Goal: Entertainment & Leisure: Consume media (video, audio)

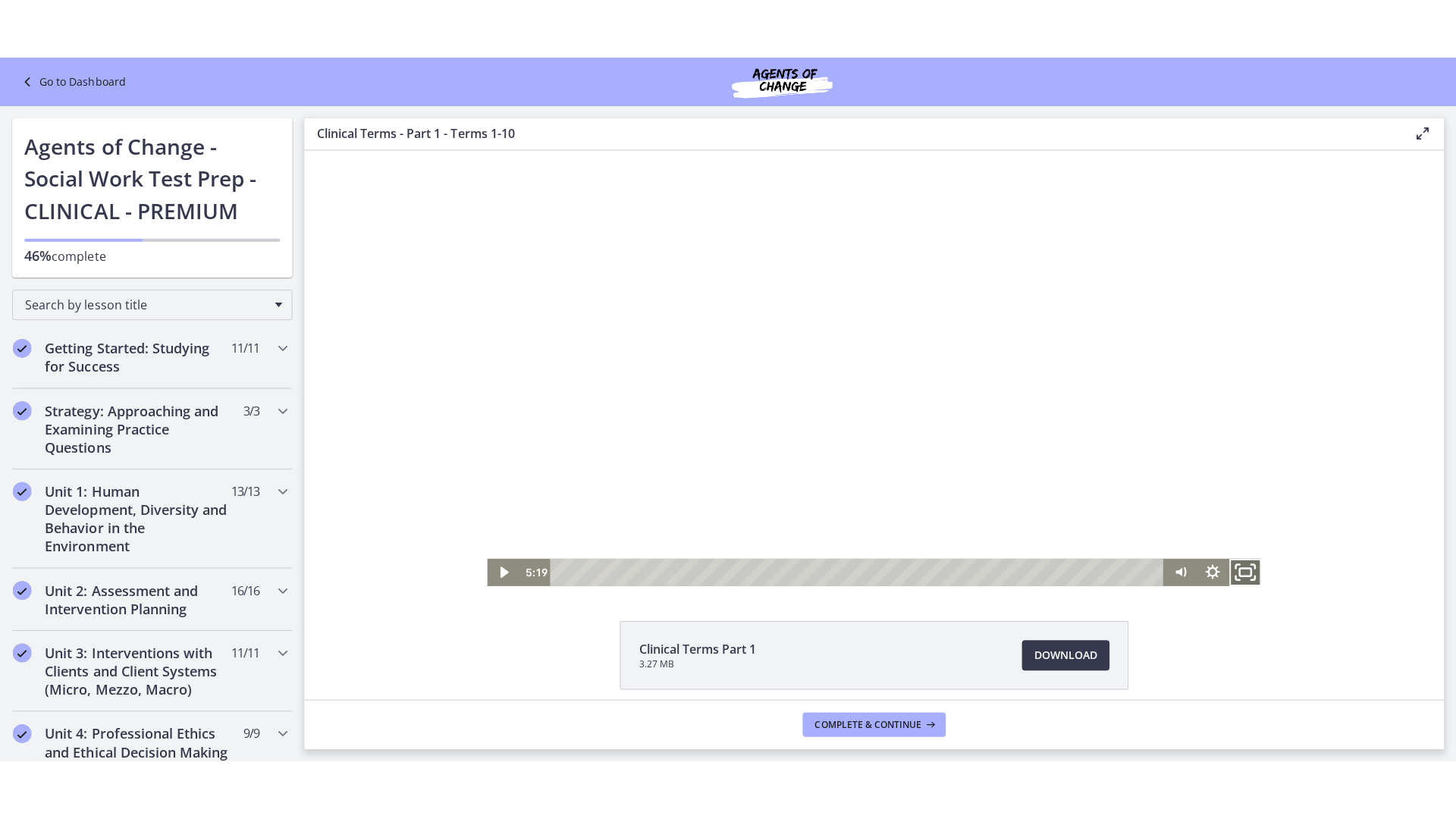
click at [1237, 571] on icon "Fullscreen" at bounding box center [1241, 569] width 39 height 32
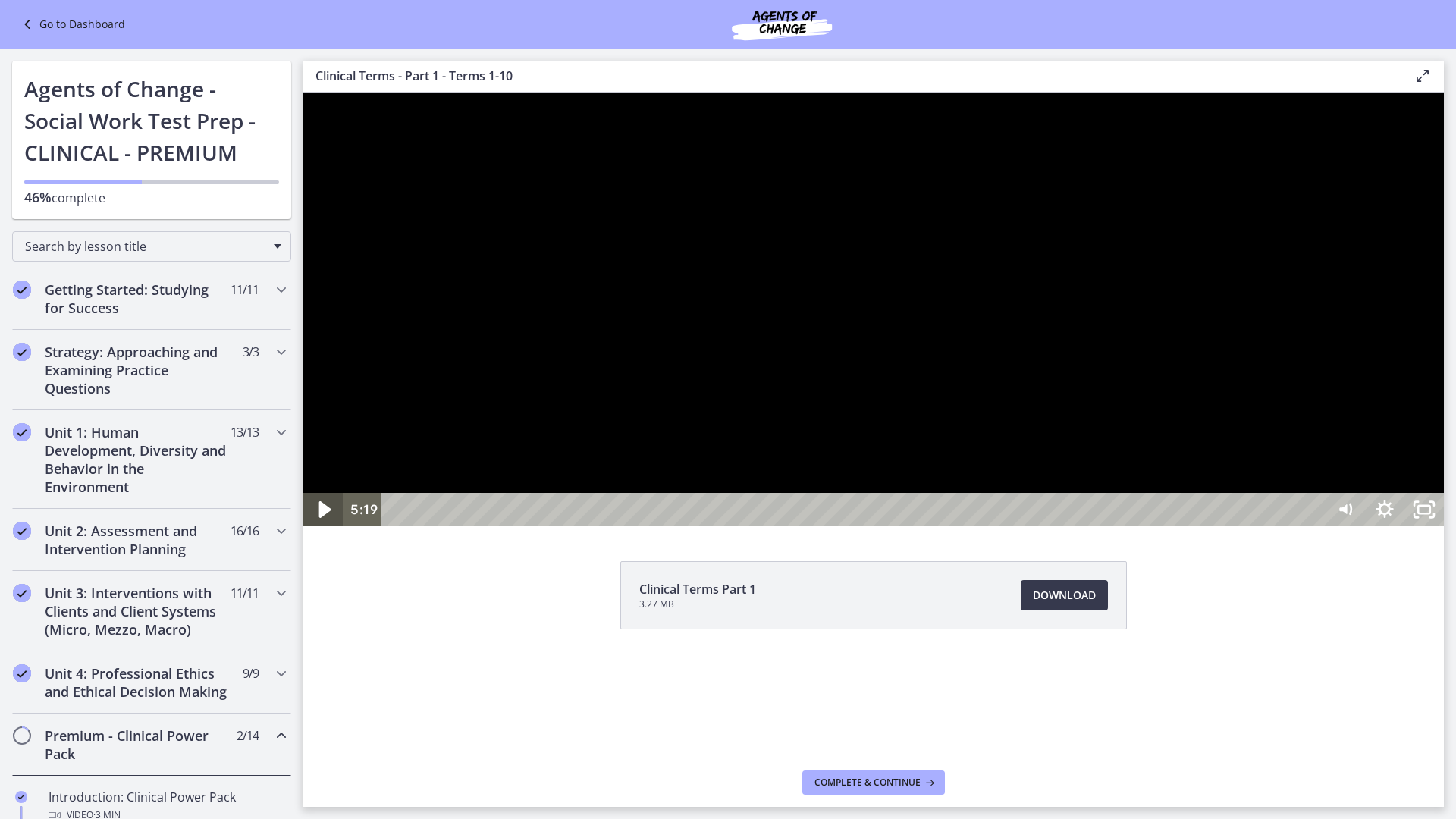
click at [322, 518] on icon "Play Video" at bounding box center [325, 509] width 12 height 17
click at [303, 527] on icon "Pause" at bounding box center [323, 509] width 39 height 33
click at [324, 518] on icon "Play Video" at bounding box center [325, 509] width 12 height 17
click at [318, 527] on icon "Pause" at bounding box center [323, 509] width 39 height 33
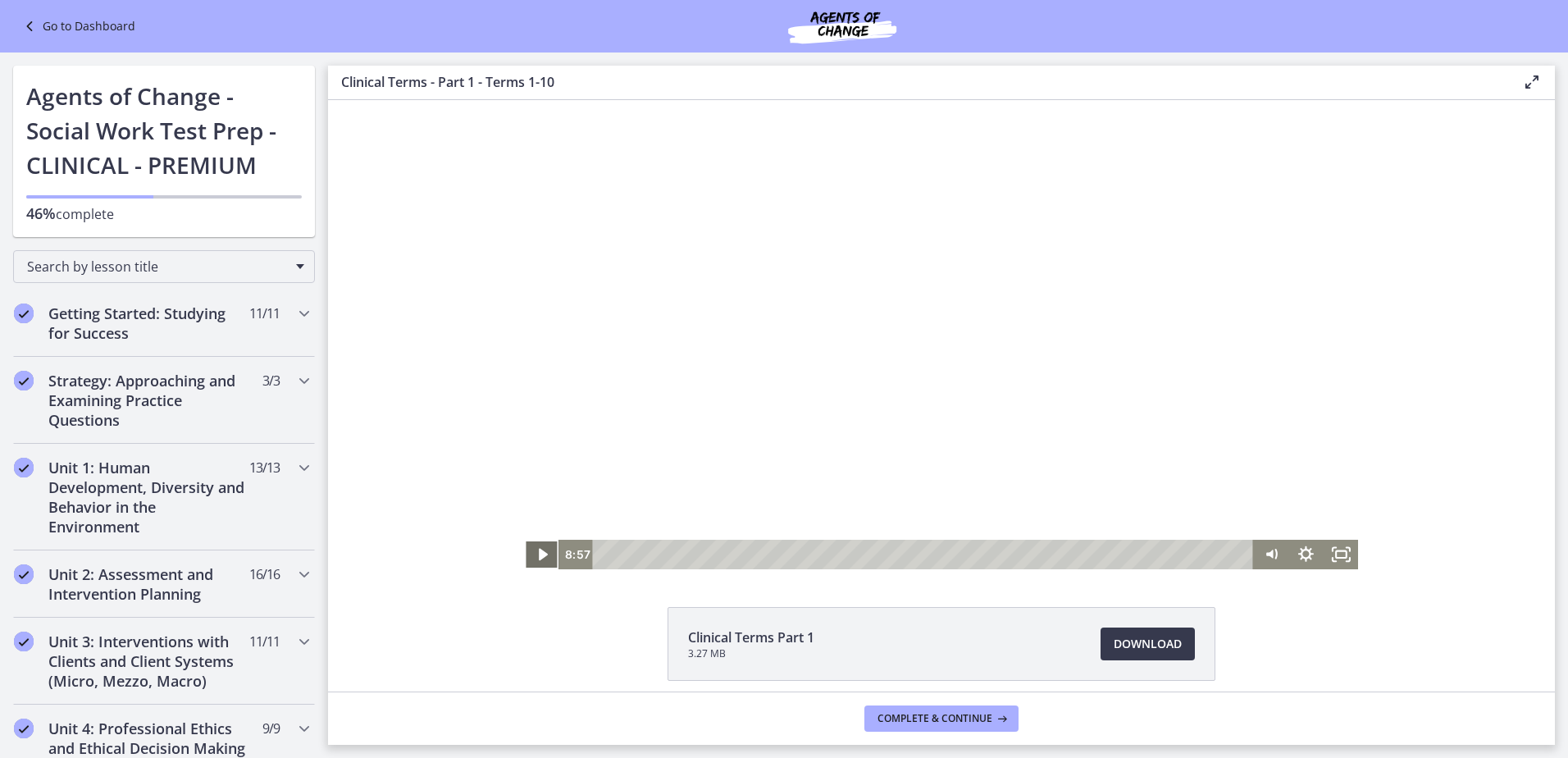
click at [539, 550] on icon "Play Video" at bounding box center [543, 555] width 9 height 12
click at [1341, 556] on icon "Fullscreen" at bounding box center [1340, 554] width 34 height 30
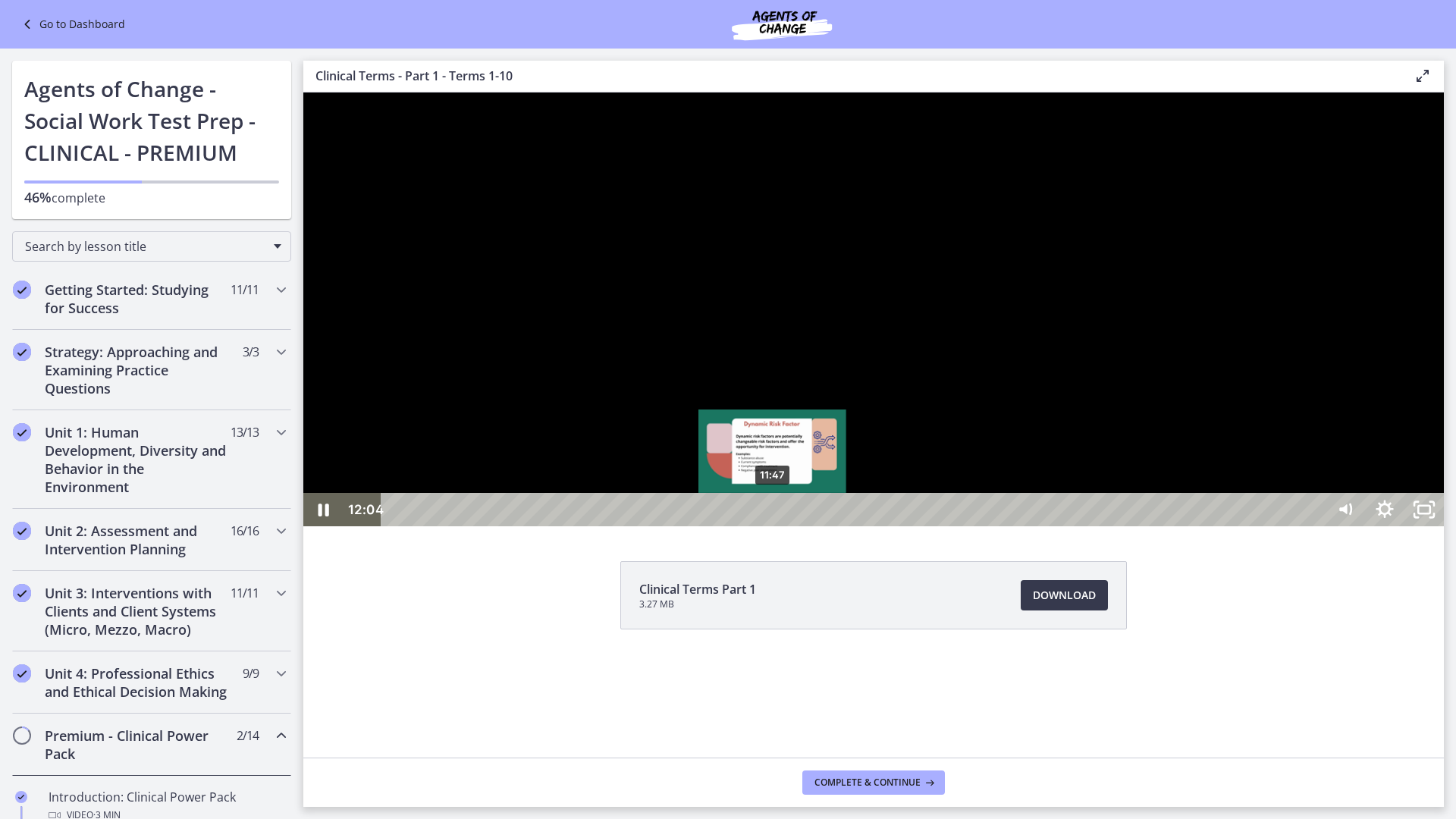
click at [772, 527] on div "11:47" at bounding box center [855, 509] width 920 height 33
click at [765, 527] on div "11:31" at bounding box center [855, 509] width 920 height 33
click at [761, 527] on div "11:24" at bounding box center [855, 509] width 920 height 33
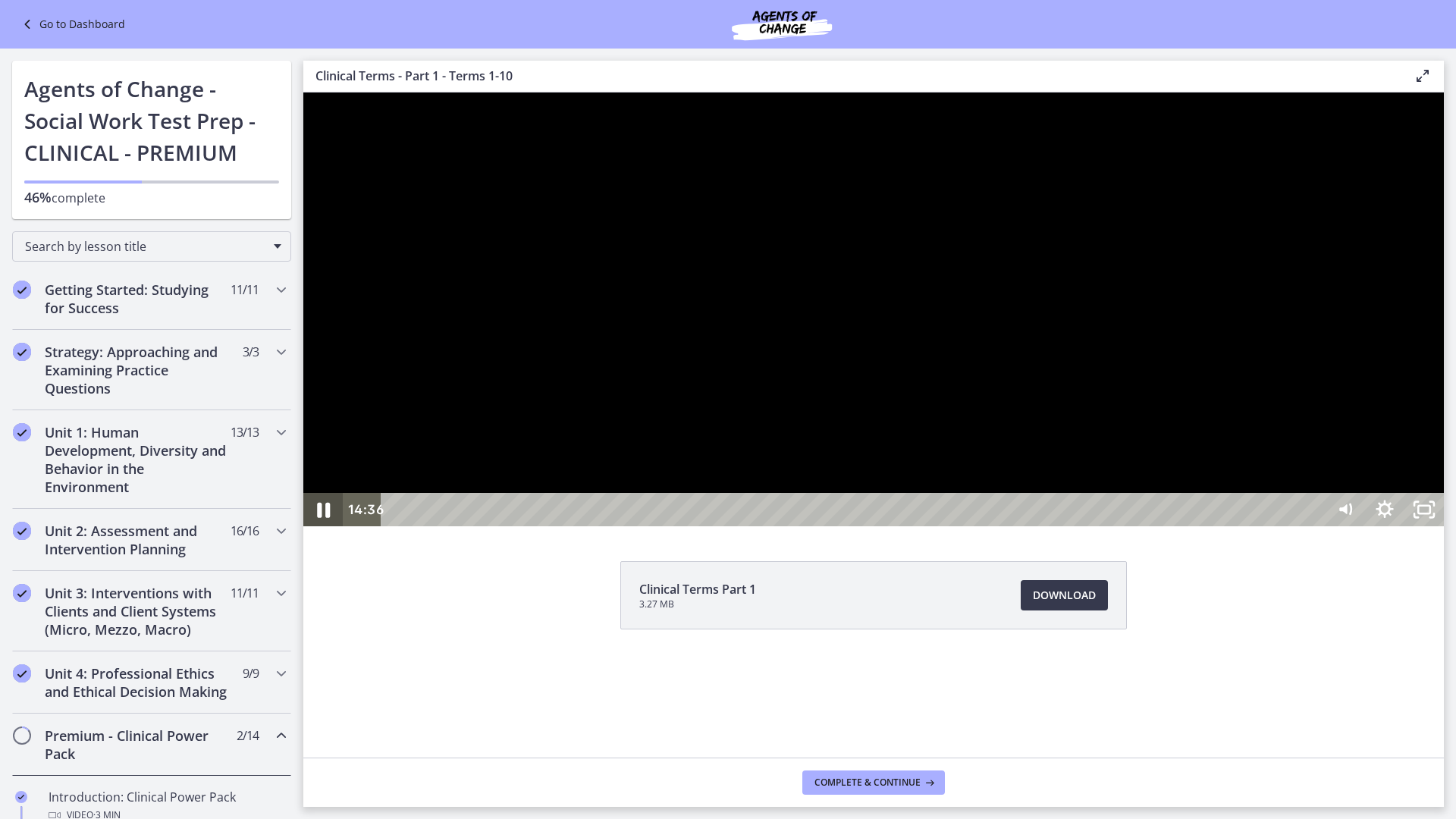
click at [312, 530] on icon "Pause" at bounding box center [323, 510] width 47 height 40
